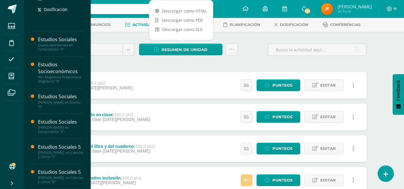
scroll to position [167, 0]
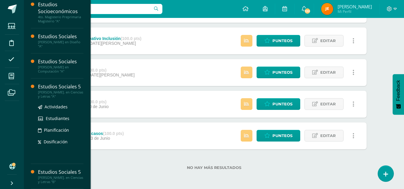
click at [50, 93] on div "[PERSON_NAME]. en Ciencias y Letras "A"" at bounding box center [60, 94] width 45 height 8
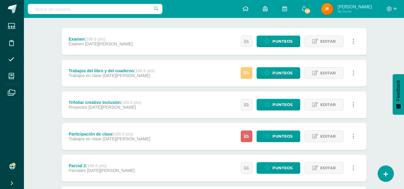
scroll to position [72, 0]
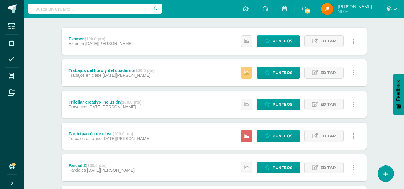
click at [305, 131] on link "Editar" at bounding box center [323, 136] width 39 height 12
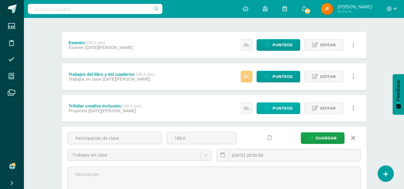
scroll to position [68, 0]
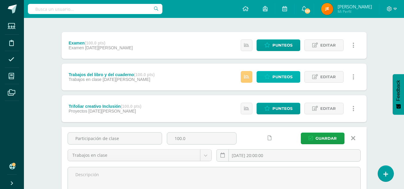
click at [284, 77] on span "Punteos" at bounding box center [282, 76] width 20 height 11
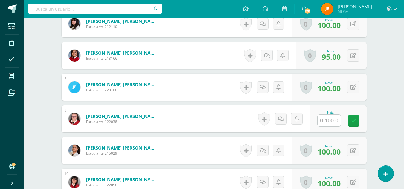
scroll to position [325, 0]
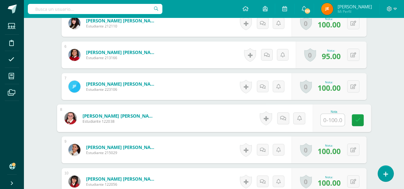
click at [327, 117] on input "text" at bounding box center [332, 120] width 24 height 12
type input "100"
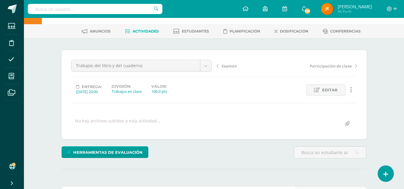
scroll to position [0, 0]
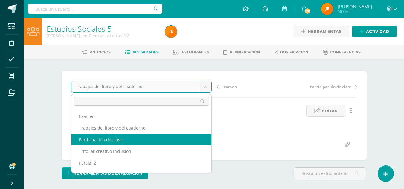
select select "/dashboard/teacher/grade-activity/197069/"
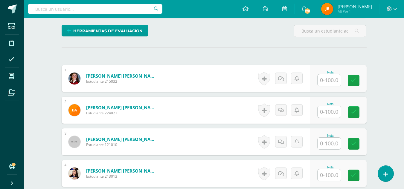
scroll to position [143, 0]
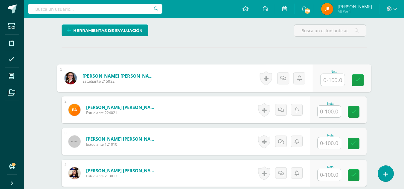
click at [329, 79] on input "text" at bounding box center [332, 80] width 24 height 12
type input "100"
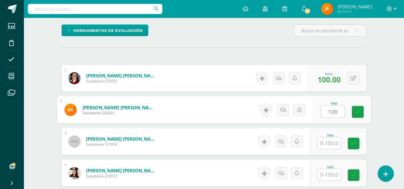
type input "100"
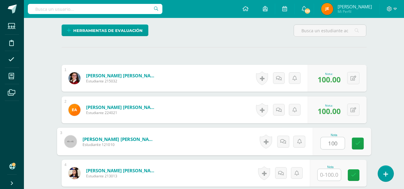
type input "100"
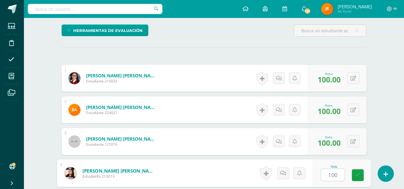
type input "100"
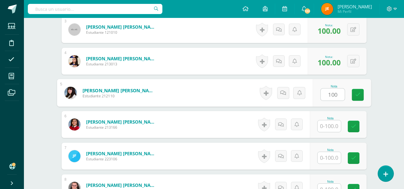
type input "100"
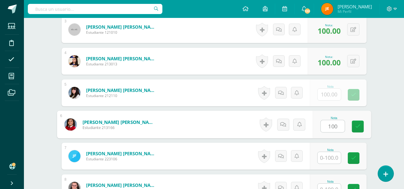
type input "100"
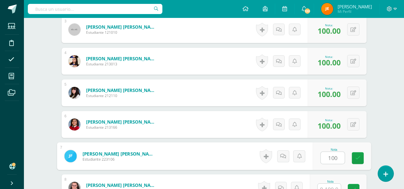
type input "100"
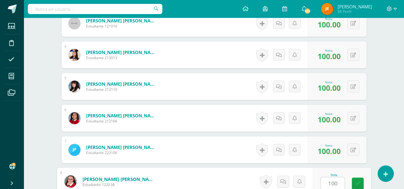
type input "100"
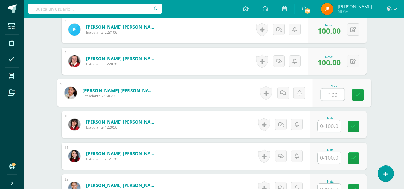
type input "100"
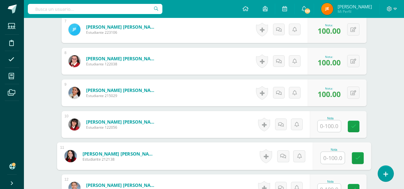
click at [332, 157] on input "text" at bounding box center [332, 158] width 24 height 12
type input "100"
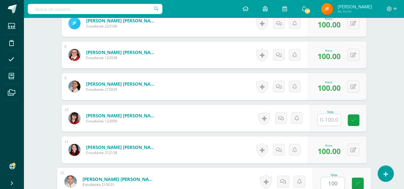
type input "100"
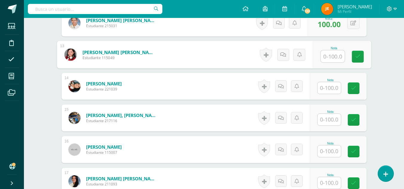
scroll to position [547, 0]
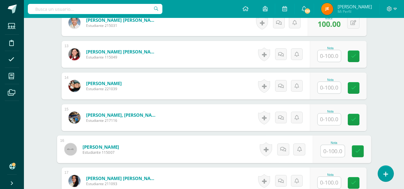
click at [328, 153] on input "text" at bounding box center [332, 151] width 24 height 12
type input "100"
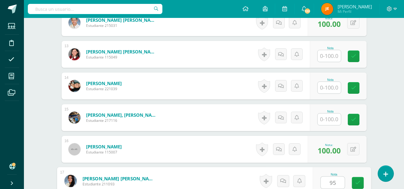
type input "95"
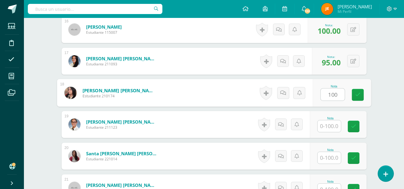
type input "100"
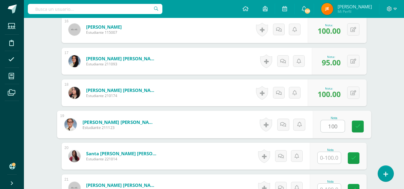
type input "100"
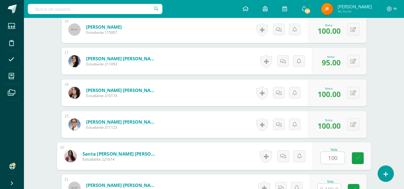
type input "100"
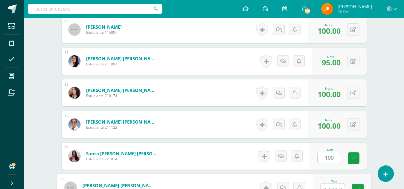
scroll to position [673, 0]
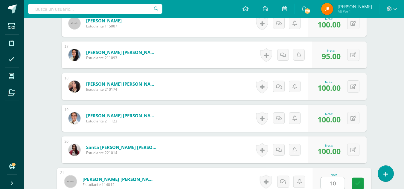
type input "100"
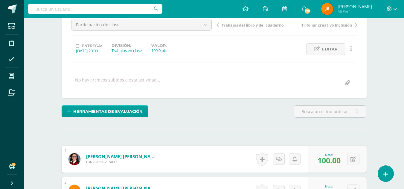
scroll to position [0, 0]
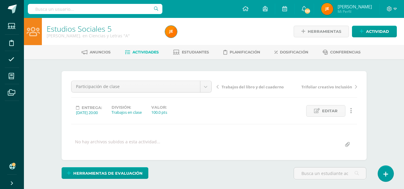
click at [143, 53] on span "Actividades" at bounding box center [145, 52] width 26 height 4
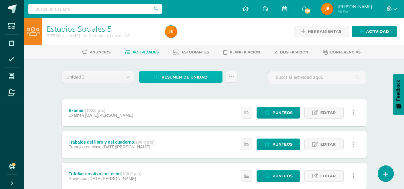
click at [193, 79] on span "Resumen de unidad" at bounding box center [184, 77] width 46 height 11
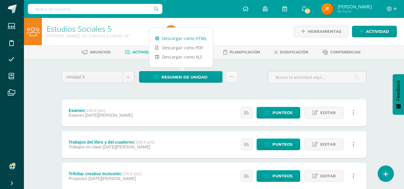
click at [188, 40] on link "Descargar como HTML" at bounding box center [181, 38] width 64 height 9
